Goal: Information Seeking & Learning: Learn about a topic

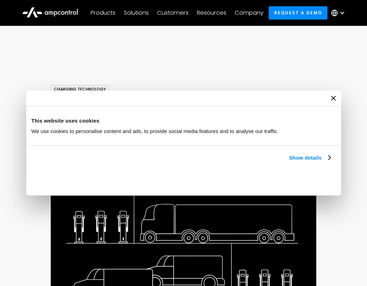
scroll to position [11, 0]
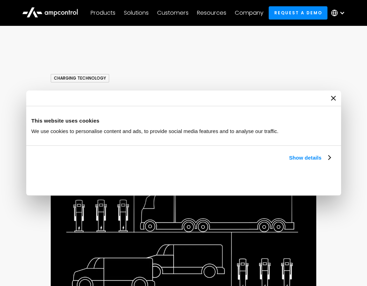
click at [338, 98] on div at bounding box center [183, 99] width 315 height 16
click at [334, 99] on icon "Close banner" at bounding box center [333, 98] width 5 height 5
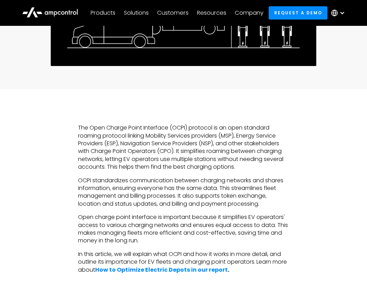
scroll to position [257, 0]
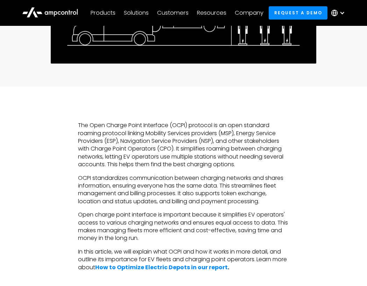
click at [128, 133] on p "The Open Charge Point Interface (OCPI) protocol is an open standard roaming pro…" at bounding box center [183, 145] width 211 height 47
drag, startPoint x: 122, startPoint y: 142, endPoint x: 202, endPoint y: 139, distance: 79.4
click at [202, 139] on p "The Open Charge Point Interface (OCPI) protocol is an open standard roaming pro…" at bounding box center [183, 145] width 211 height 47
copy p "Navigation Service Providers"
click at [157, 123] on p "The Open Charge Point Interface (OCPI) protocol is an open standard roaming pro…" at bounding box center [183, 145] width 211 height 47
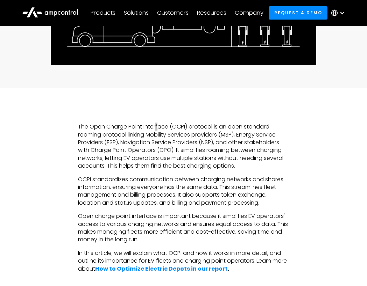
scroll to position [256, 0]
